Goal: Task Accomplishment & Management: Manage account settings

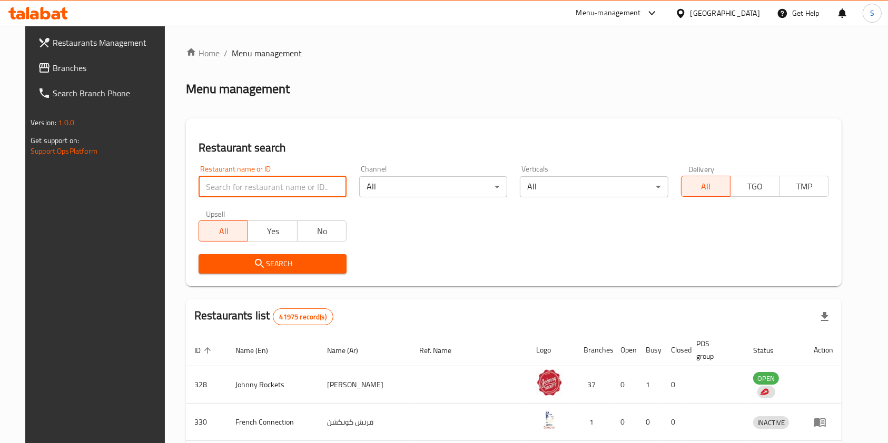
click at [305, 190] on input "search" at bounding box center [273, 186] width 148 height 21
type input "bazooka"
click button "Search" at bounding box center [273, 263] width 148 height 19
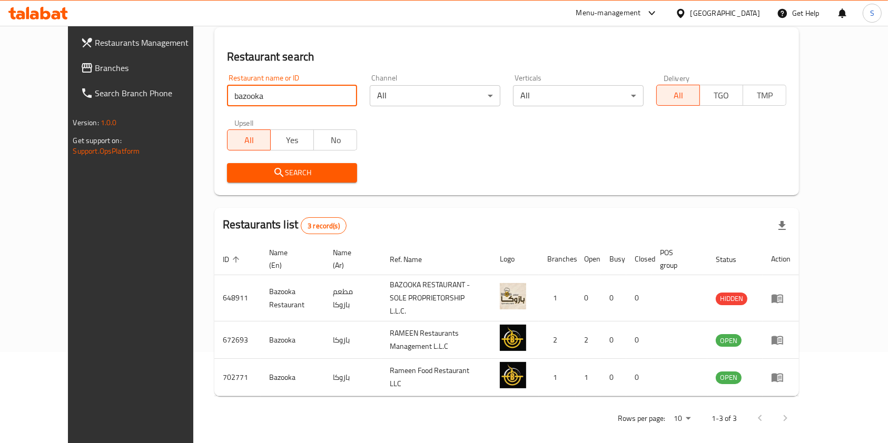
scroll to position [91, 0]
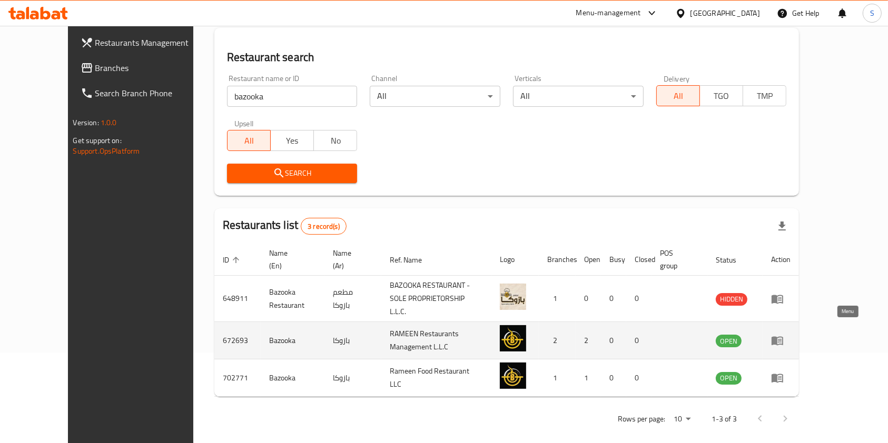
click at [782, 339] on icon "enhanced table" at bounding box center [780, 341] width 4 height 4
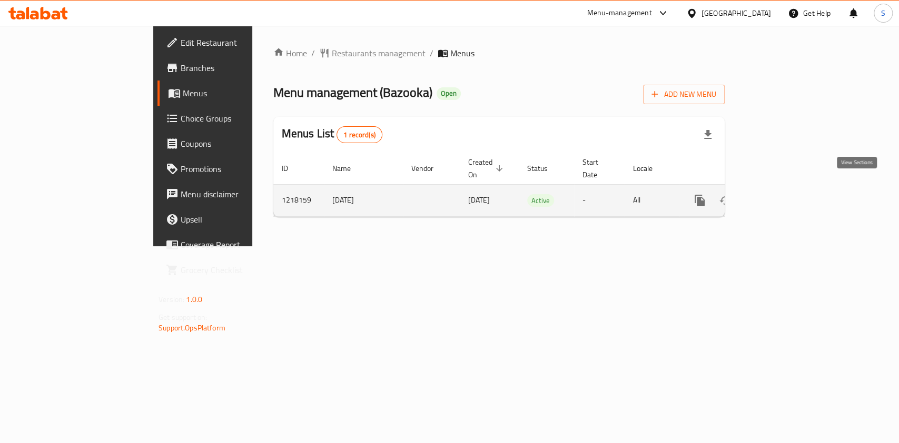
click at [782, 194] on icon "enhanced table" at bounding box center [775, 200] width 13 height 13
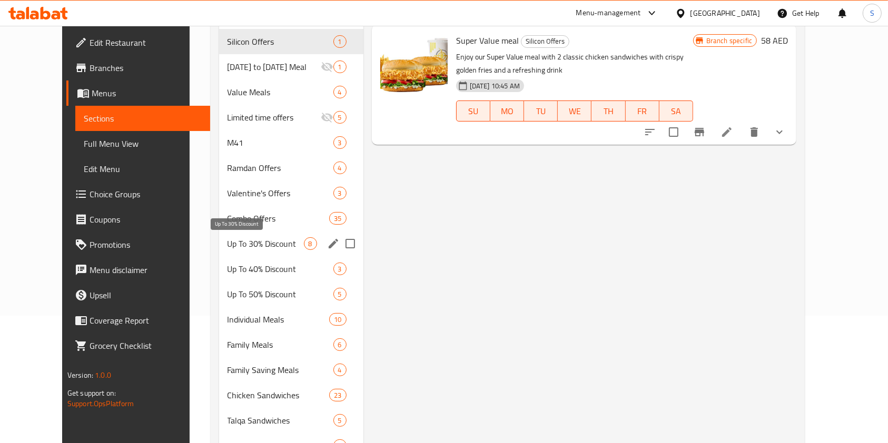
scroll to position [171, 0]
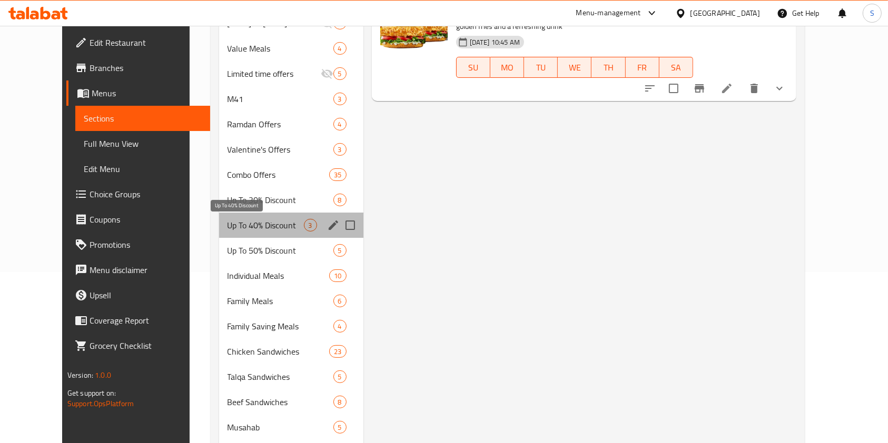
click at [243, 222] on span "Up To 40% Discount" at bounding box center [266, 225] width 76 height 13
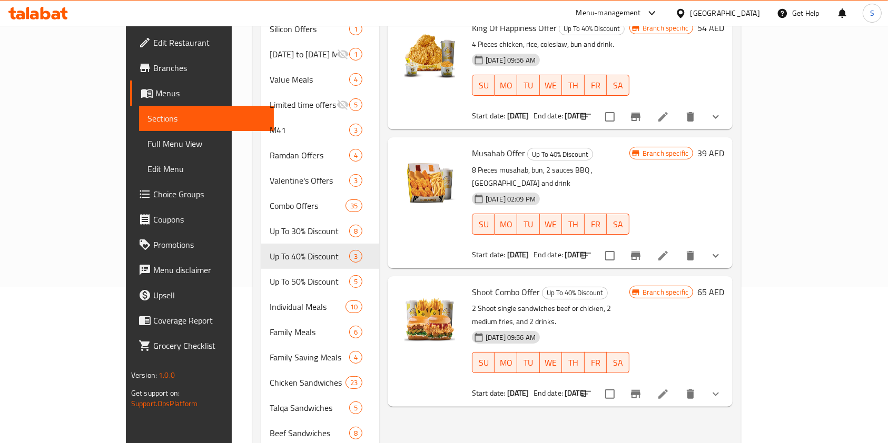
scroll to position [161, 0]
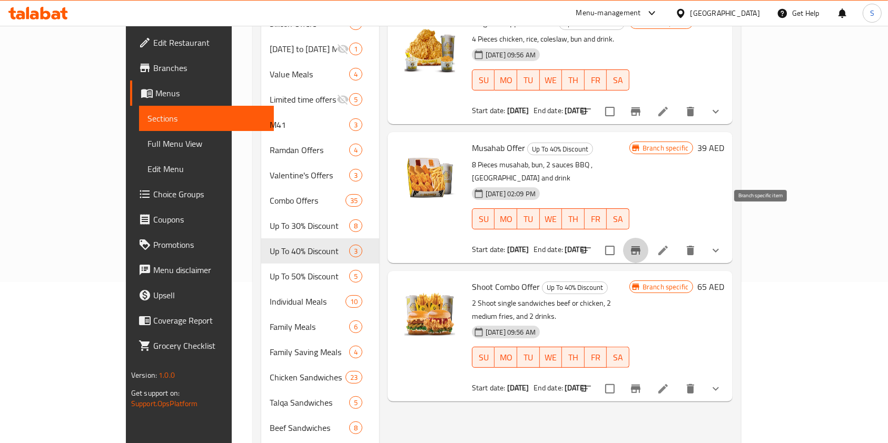
click at [640, 246] on icon "Branch-specific-item" at bounding box center [635, 250] width 9 height 8
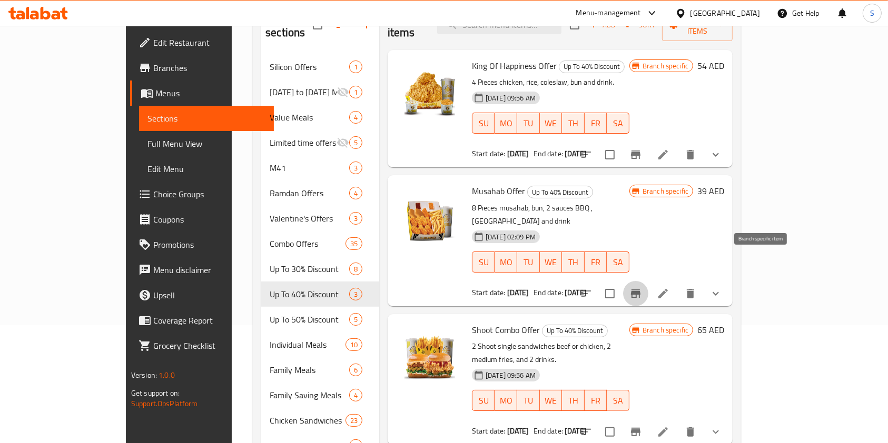
scroll to position [1, 0]
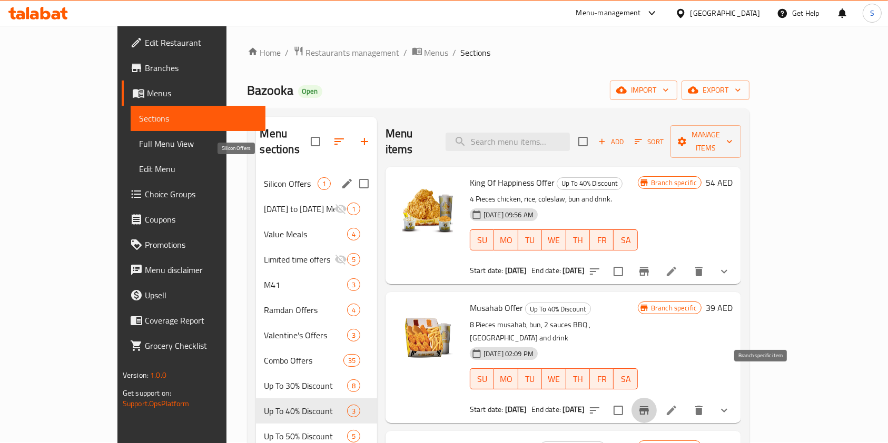
click at [264, 177] on span "Silicon Offers" at bounding box center [290, 183] width 53 height 13
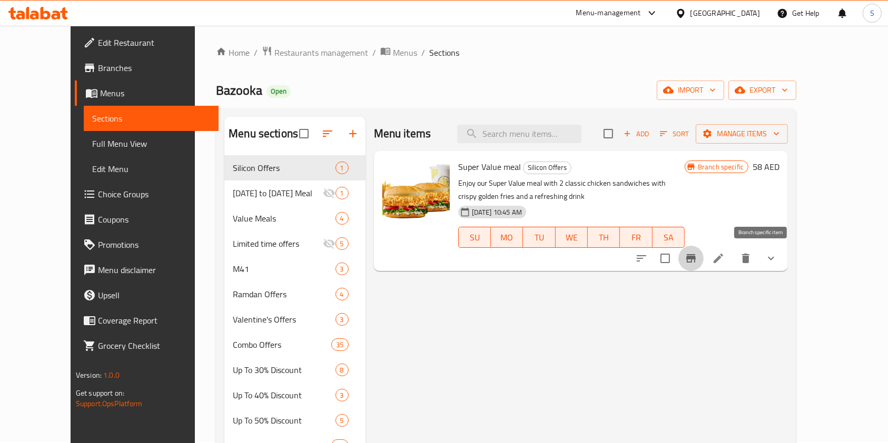
click at [696, 254] on icon "Branch-specific-item" at bounding box center [690, 258] width 9 height 8
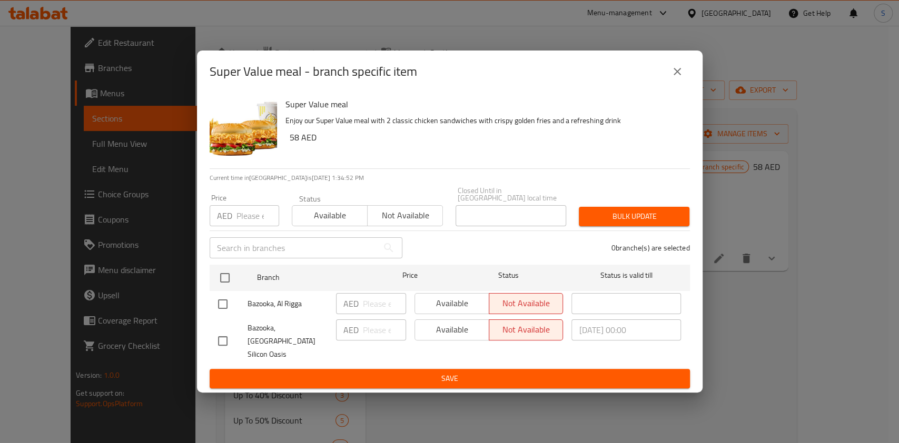
click at [221, 338] on input "checkbox" at bounding box center [223, 341] width 22 height 22
checkbox input "true"
click at [424, 335] on span "Available" at bounding box center [452, 329] width 66 height 15
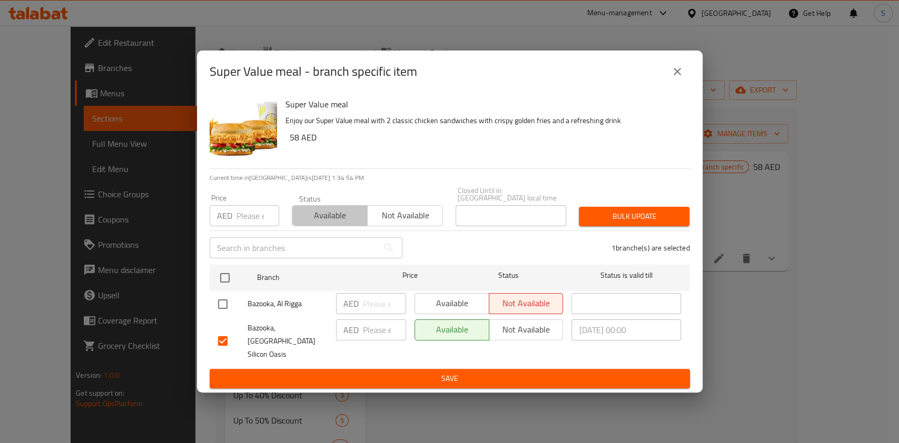
click at [299, 218] on span "Available" at bounding box center [330, 215] width 67 height 15
click at [643, 221] on span "Bulk update" at bounding box center [634, 216] width 94 height 13
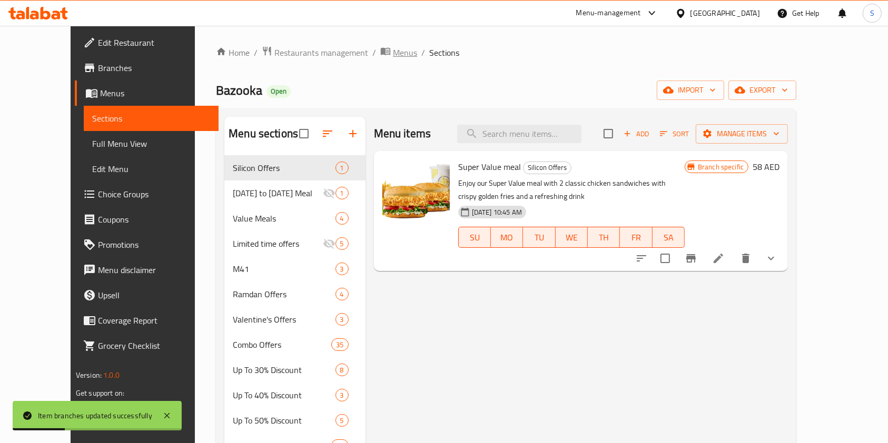
click at [393, 54] on span "Menus" at bounding box center [405, 52] width 24 height 13
